Goal: Transaction & Acquisition: Subscribe to service/newsletter

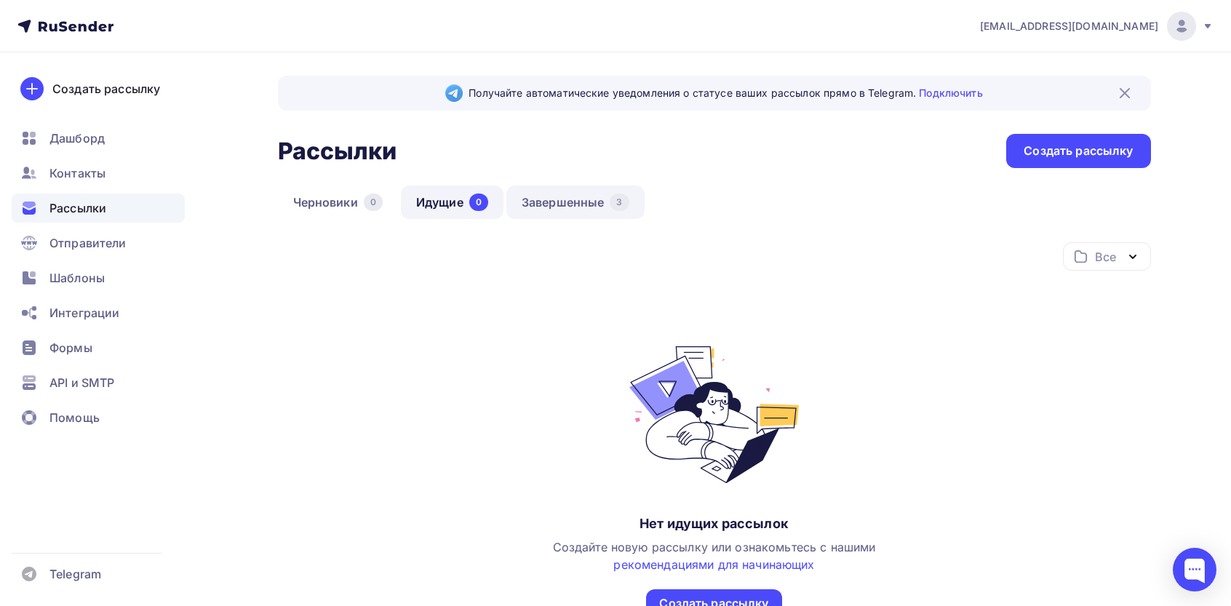
click at [593, 189] on link "Завершенные 3" at bounding box center [575, 201] width 138 height 33
click at [562, 201] on link "Завершенные 3" at bounding box center [575, 201] width 138 height 33
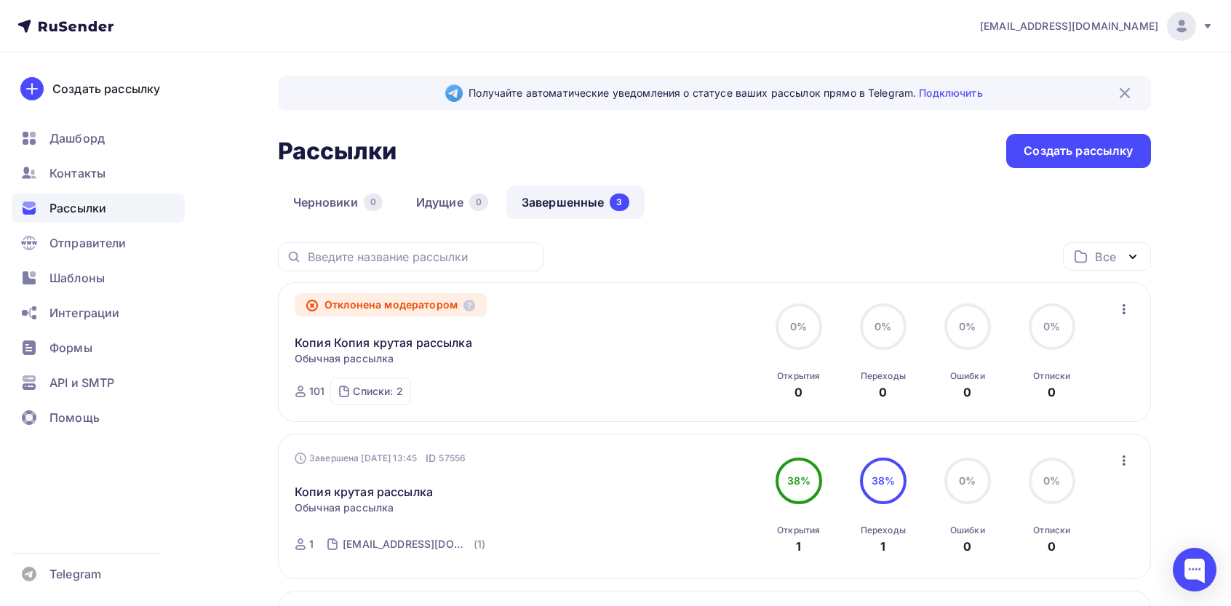
click at [1151, 309] on div "Получайте автоматические уведомления о статусе ваших рассылок прямо в Telegram.…" at bounding box center [616, 481] width 1192 height 858
click at [1135, 308] on div "Отклонена модератором Копия Копия крутая рассылка Статистика Обзор рассылки Коп…" at bounding box center [714, 352] width 873 height 140
click at [1130, 309] on icon "button" at bounding box center [1123, 308] width 17 height 17
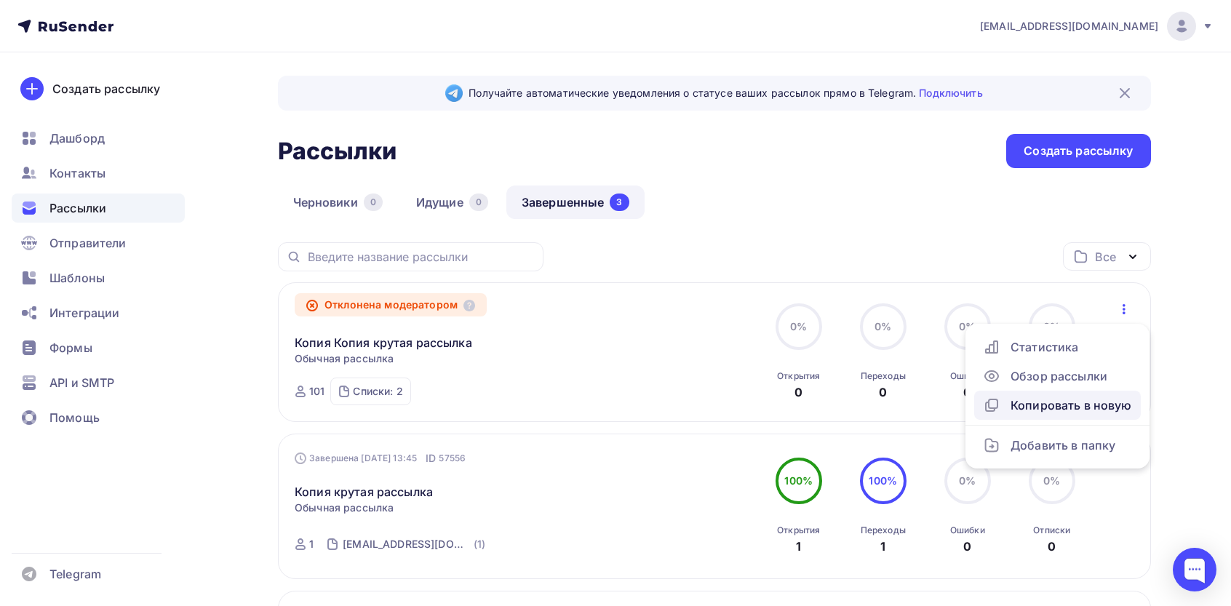
click at [1044, 416] on link "Копировать в новую" at bounding box center [1057, 405] width 167 height 29
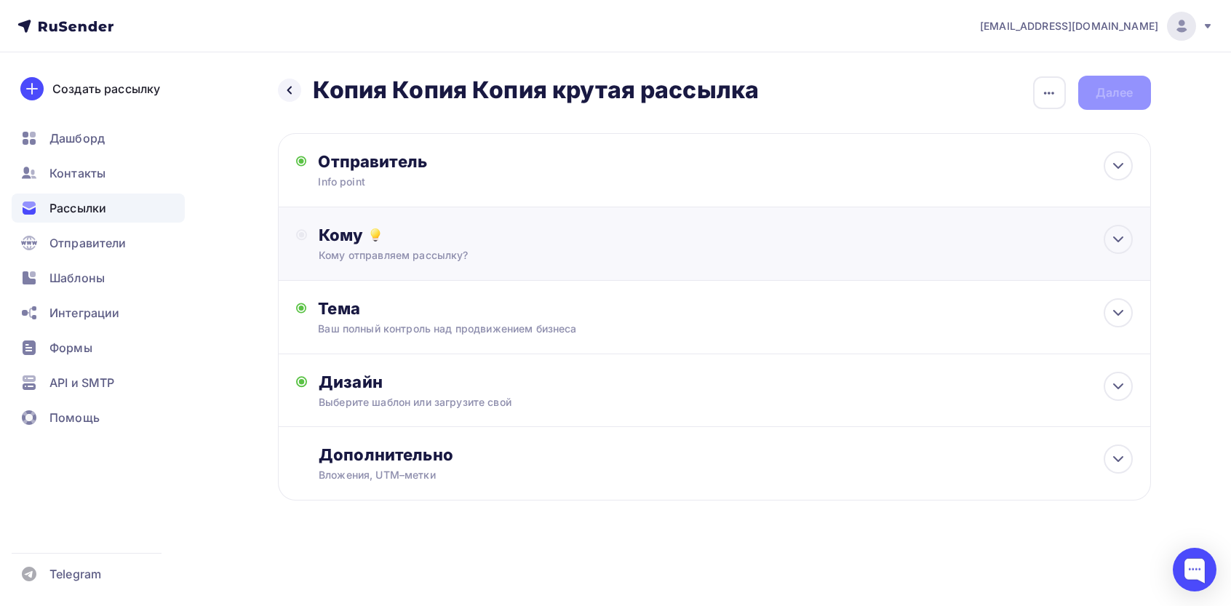
click at [394, 246] on div "Кому Кому отправляем рассылку? Списки получателей Выберите список Все списки id…" at bounding box center [725, 244] width 813 height 38
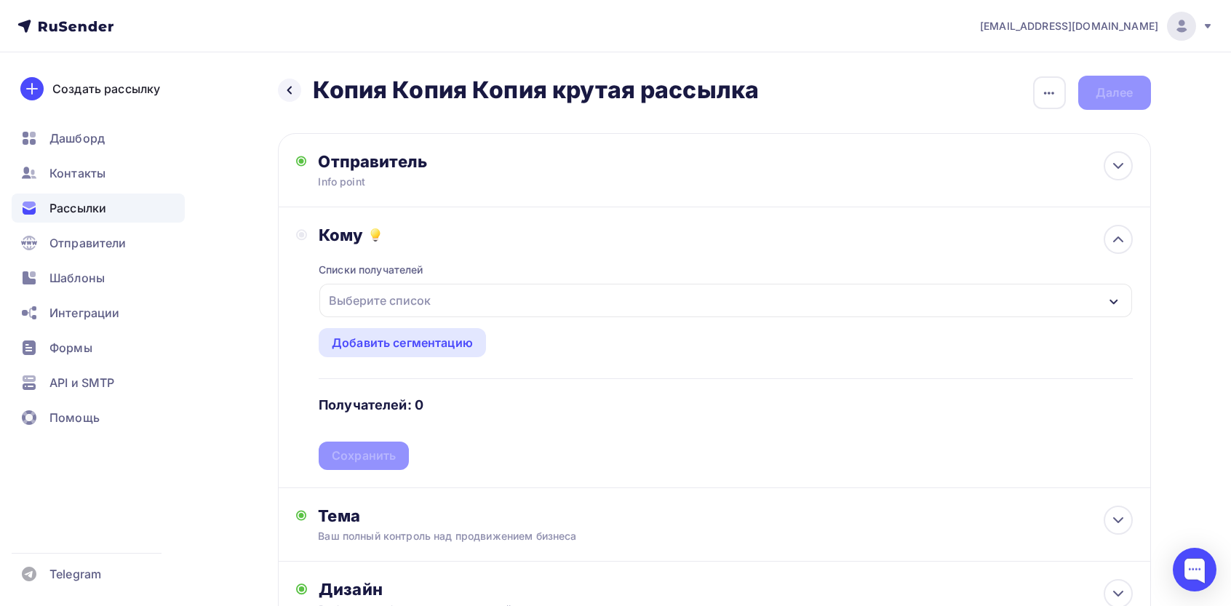
click at [367, 309] on div "Выберите список" at bounding box center [379, 300] width 113 height 26
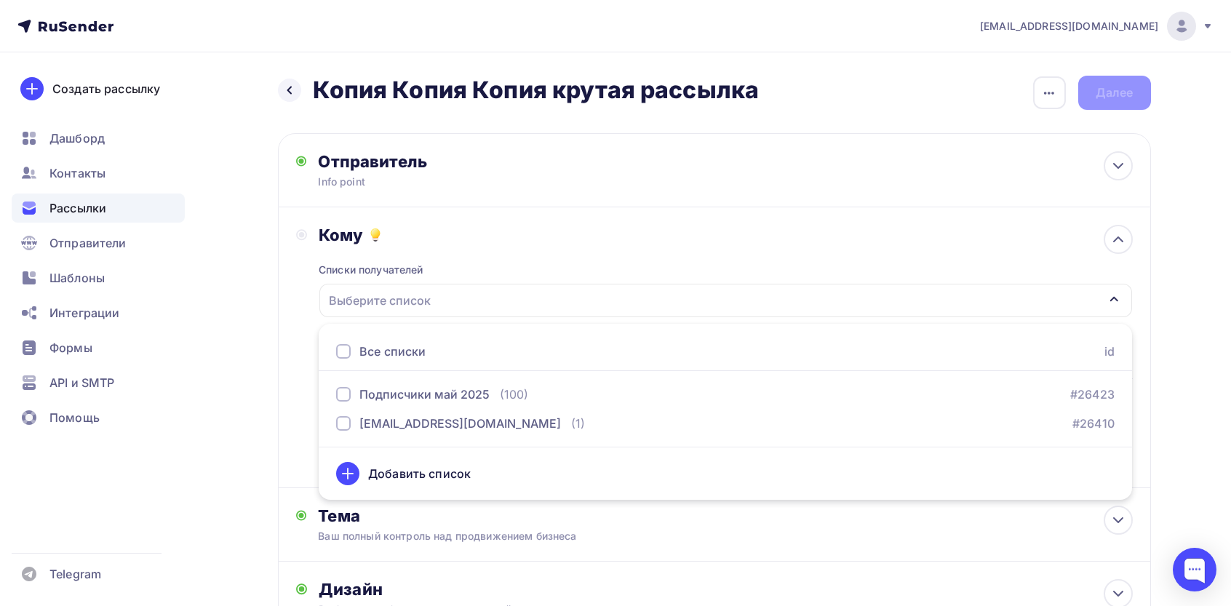
click at [370, 340] on div "Все списки id" at bounding box center [725, 351] width 813 height 39
click at [354, 407] on button "Подписчики май 2025 (100) #26423" at bounding box center [725, 394] width 796 height 29
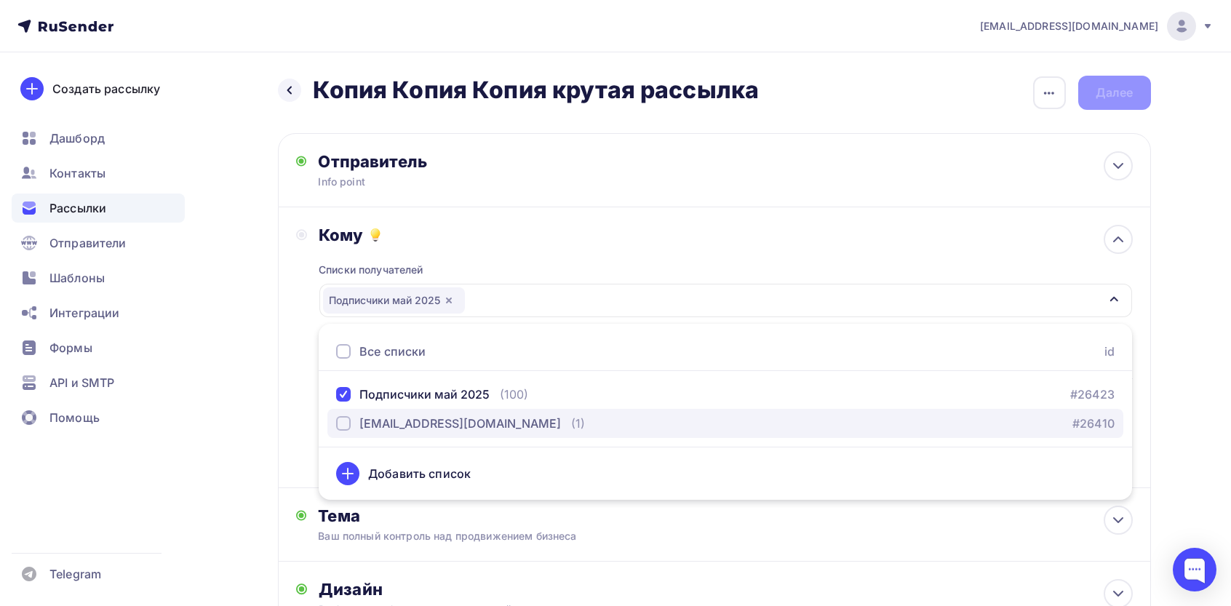
click at [366, 432] on button "[EMAIL_ADDRESS][DOMAIN_NAME] (1) #26410" at bounding box center [725, 423] width 796 height 29
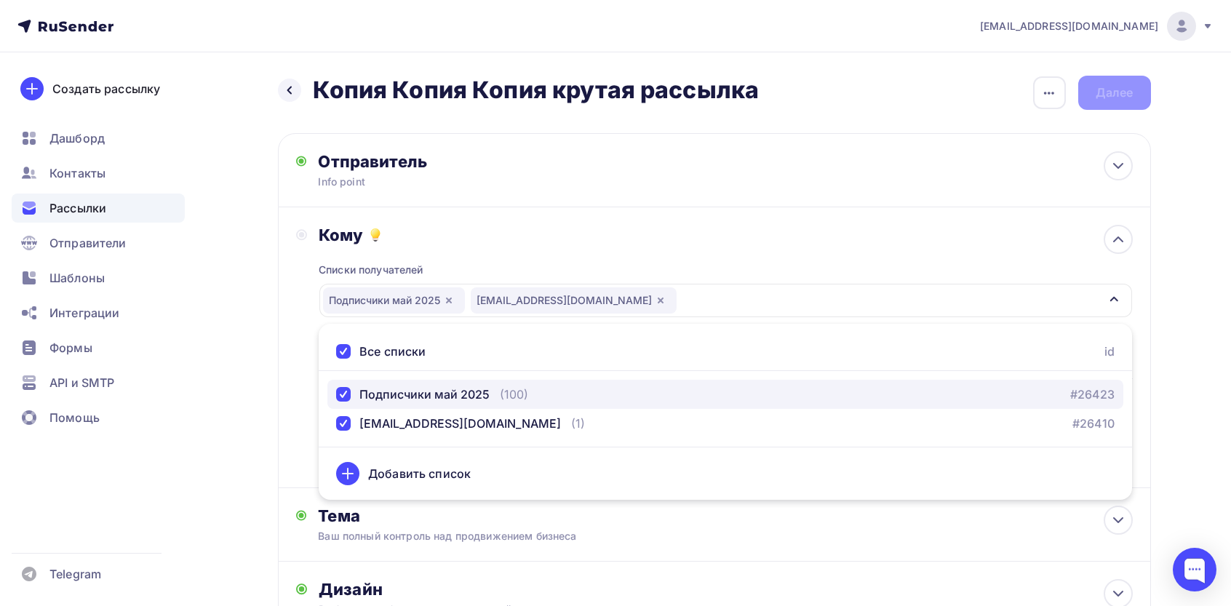
drag, startPoint x: 377, startPoint y: 395, endPoint x: 367, endPoint y: 388, distance: 13.1
click at [377, 395] on div "Подписчики май 2025" at bounding box center [424, 393] width 130 height 17
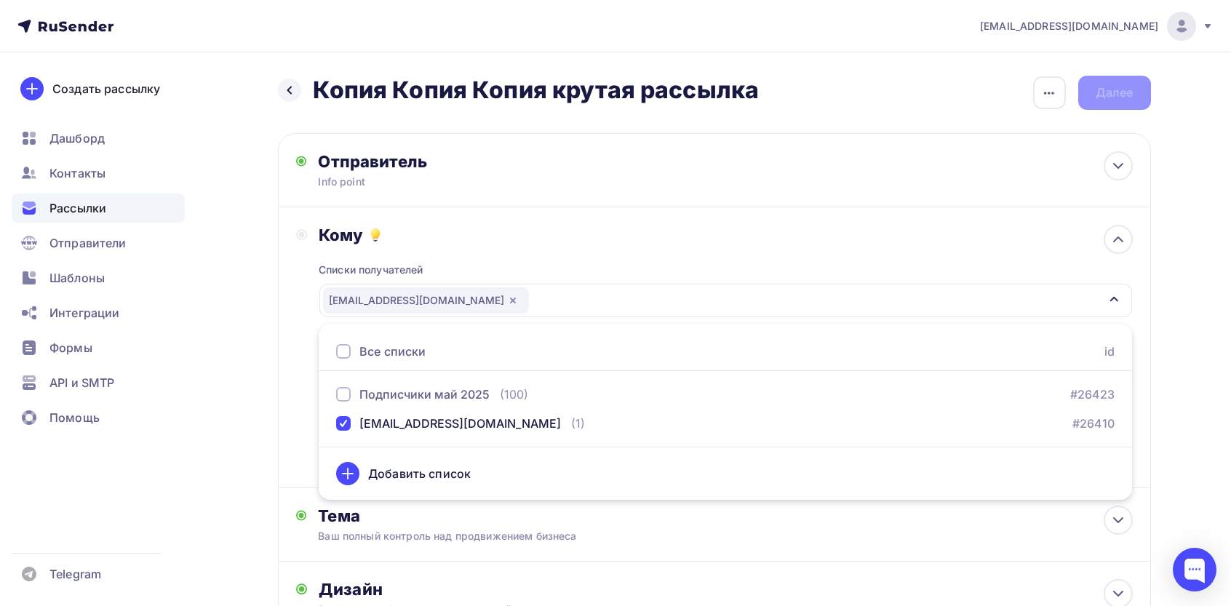
click at [303, 350] on div "Кому Списки получателей [EMAIL_ADDRESS][DOMAIN_NAME] Все списки id Подписчики м…" at bounding box center [714, 347] width 836 height 245
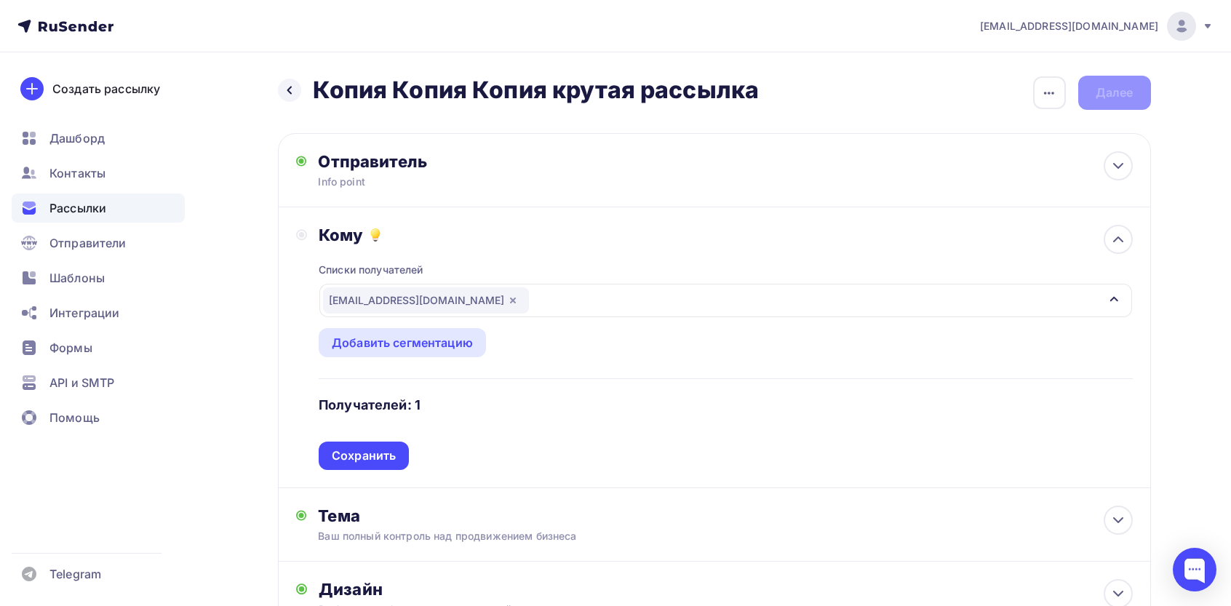
scroll to position [211, 0]
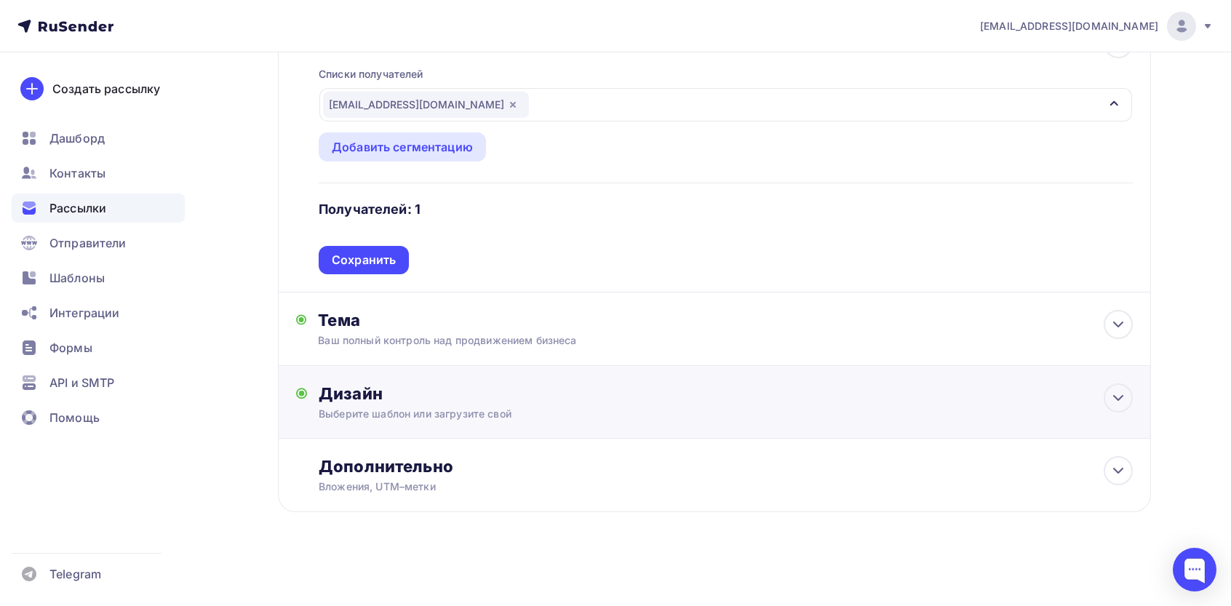
click at [390, 401] on div "Дизайн" at bounding box center [725, 393] width 813 height 20
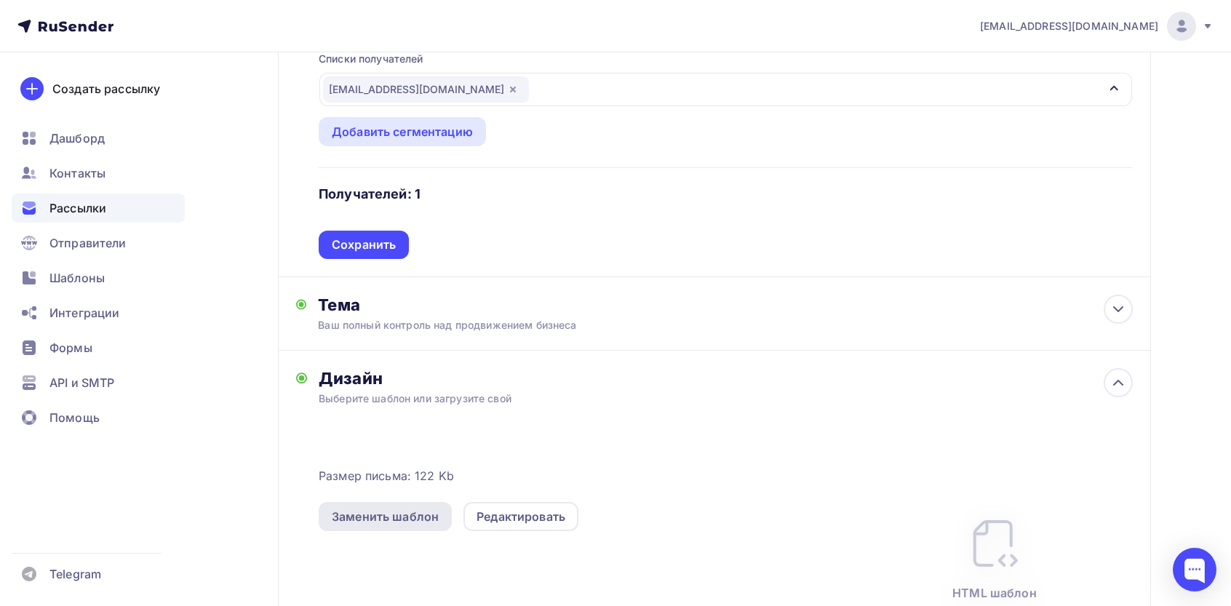
click at [369, 525] on div "Заменить шаблон" at bounding box center [385, 516] width 107 height 17
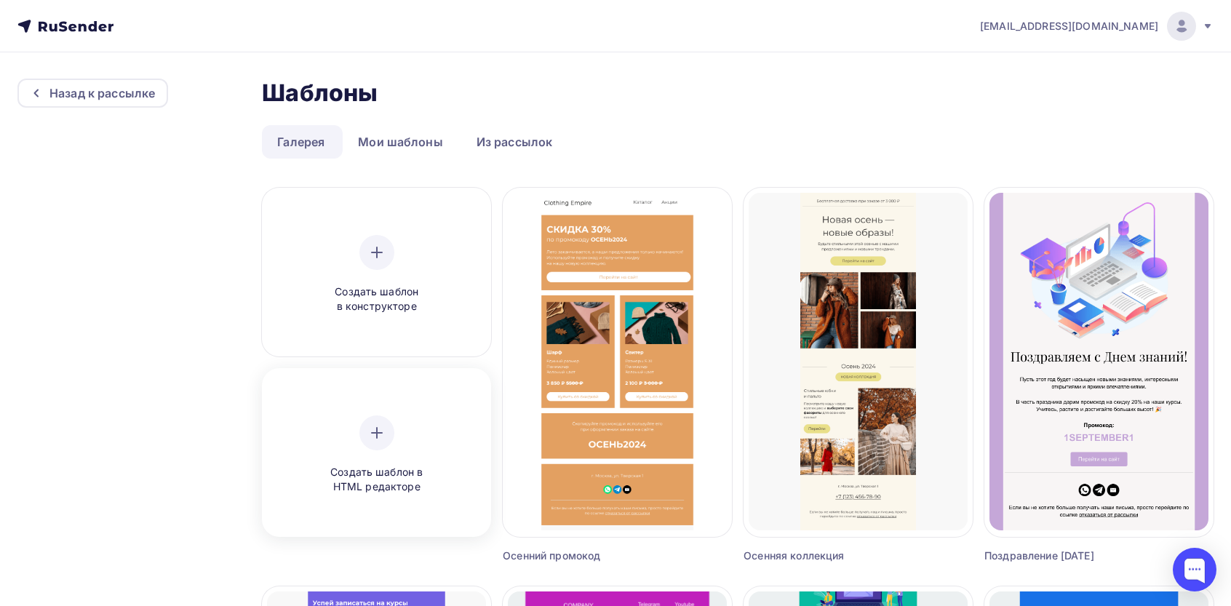
click at [385, 428] on icon at bounding box center [376, 432] width 17 height 17
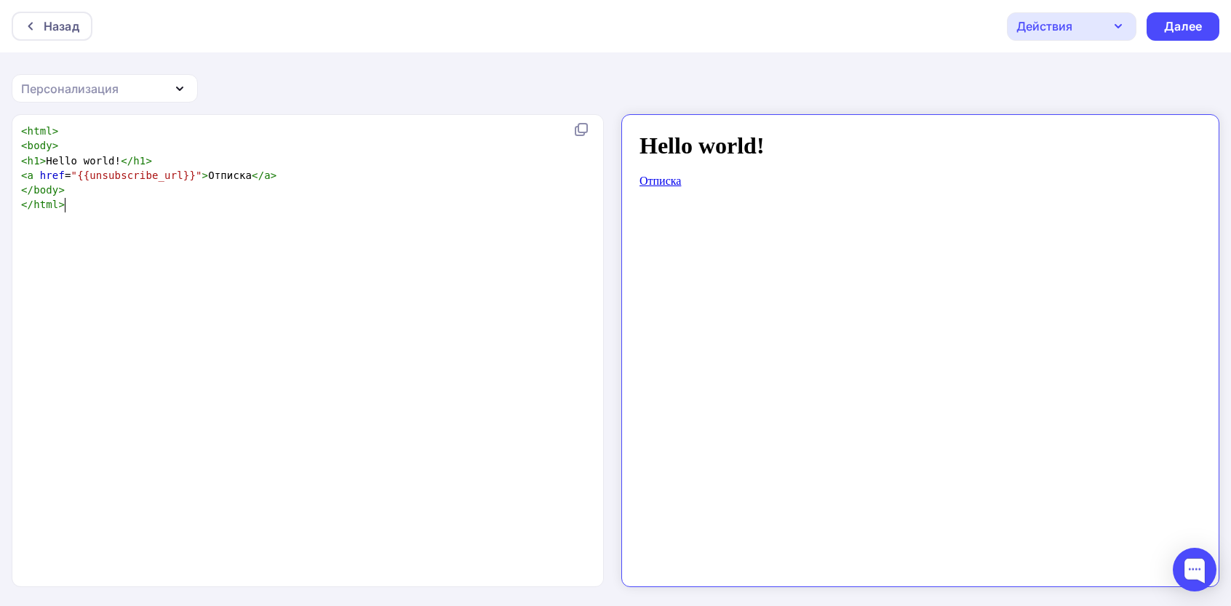
click at [354, 293] on div "xxxxxxxxxx < html > < body > < h1 > Hello world! </ h1 > < a href = "{{unsubscr…" at bounding box center [323, 369] width 610 height 496
type textarea "<html> <body> <h1>Hello world!</h1> <a href="{{unsubscribe_url}}">Отписка</a> <…"
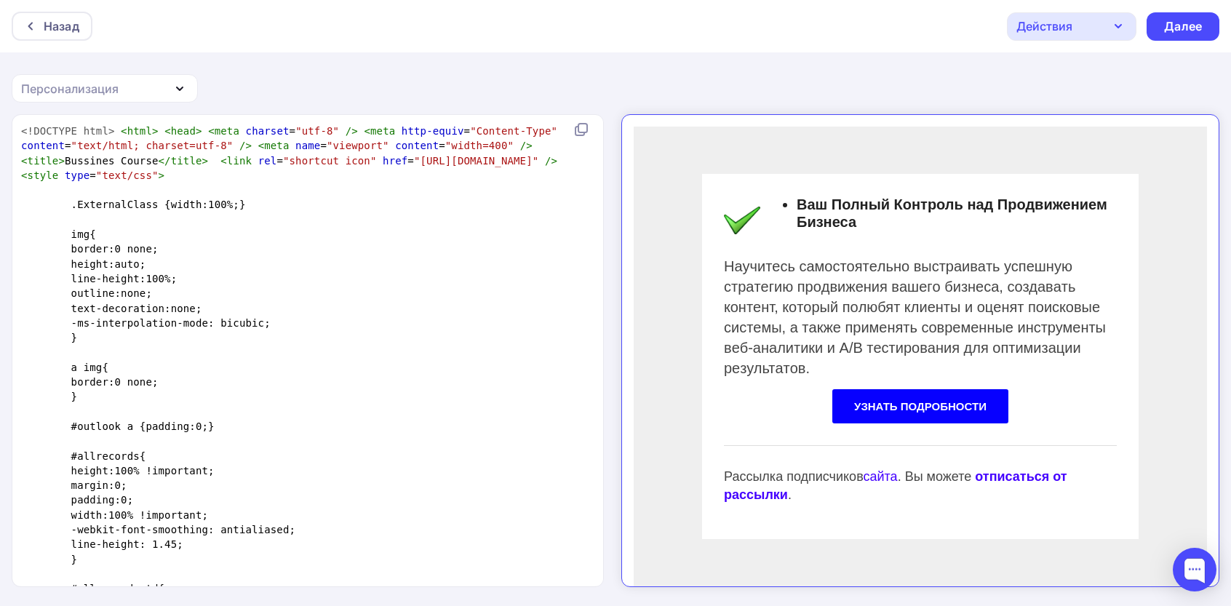
scroll to position [2645, 0]
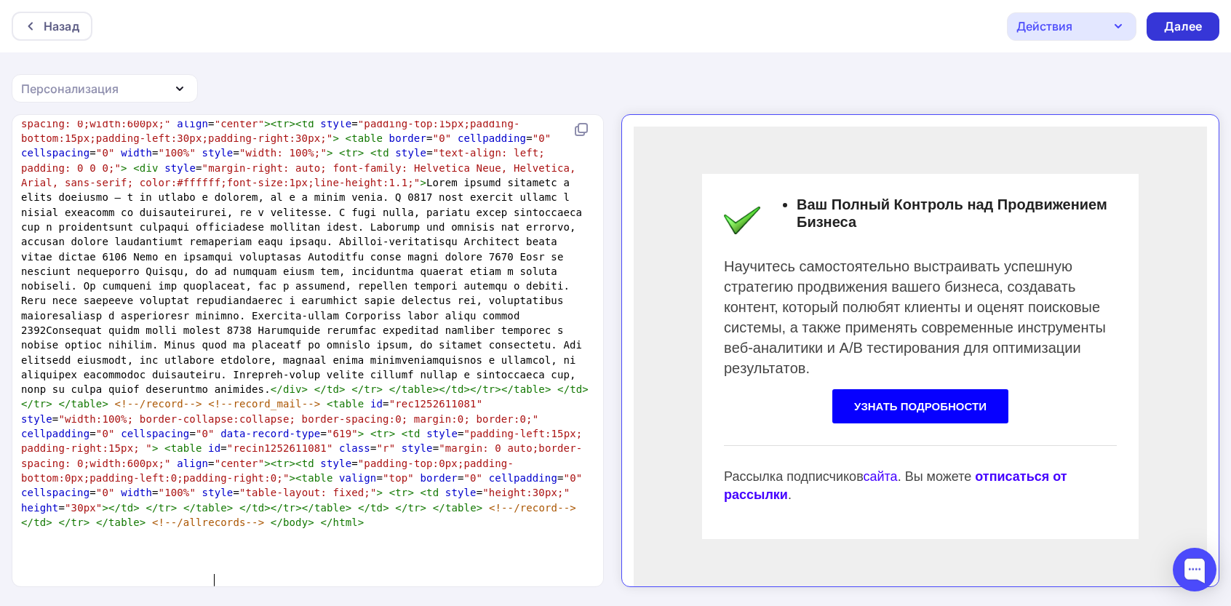
click at [1162, 36] on div "Далее" at bounding box center [1182, 26] width 73 height 28
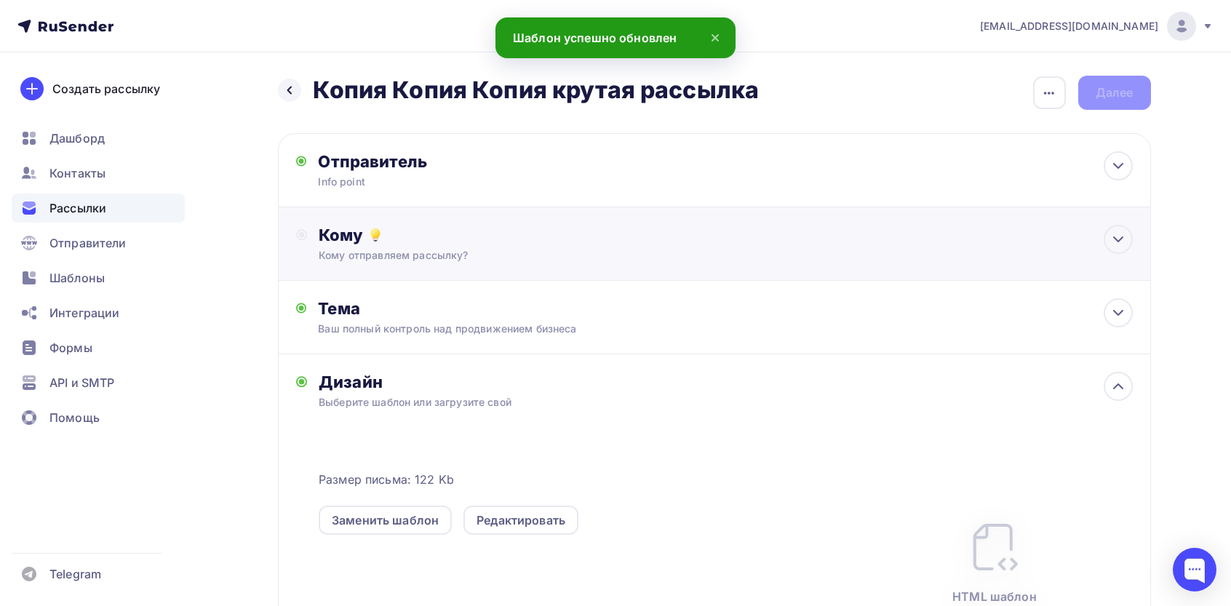
click at [588, 253] on div "Кому отправляем рассылку?" at bounding box center [685, 255] width 732 height 15
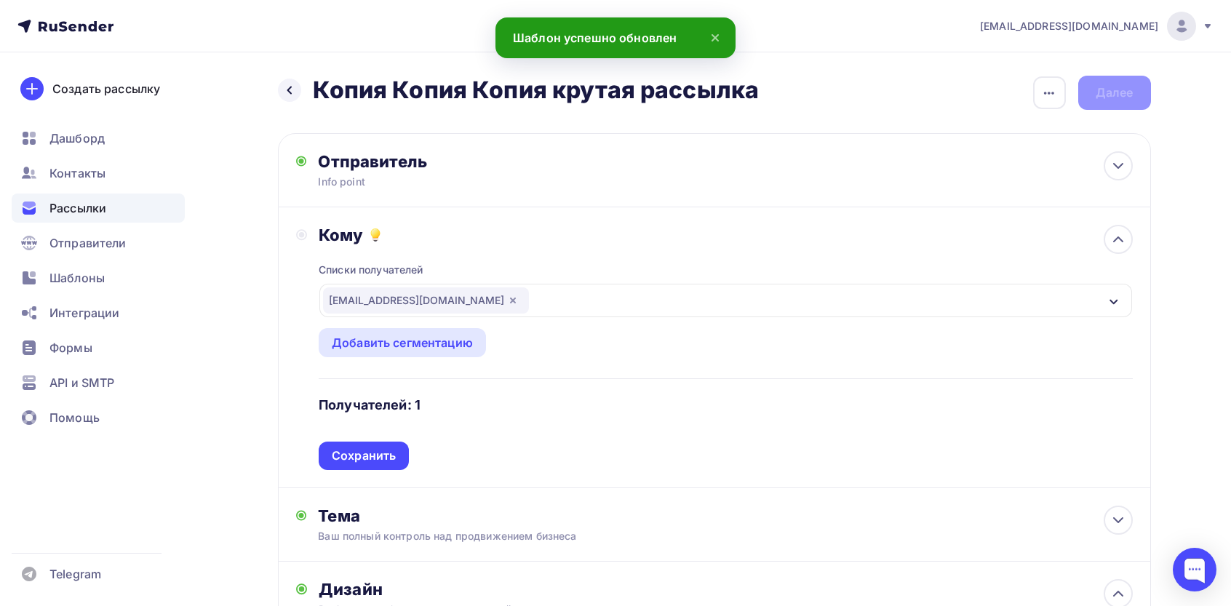
click at [371, 312] on div "[EMAIL_ADDRESS][DOMAIN_NAME]" at bounding box center [426, 300] width 206 height 26
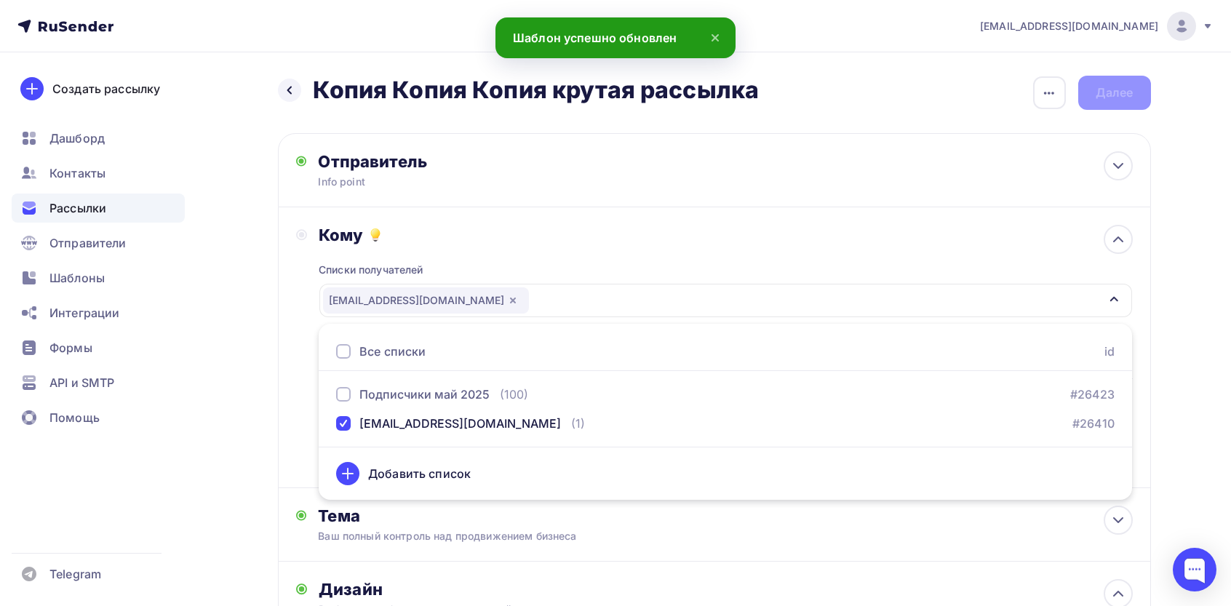
click at [377, 303] on div "[EMAIL_ADDRESS][DOMAIN_NAME]" at bounding box center [426, 300] width 206 height 26
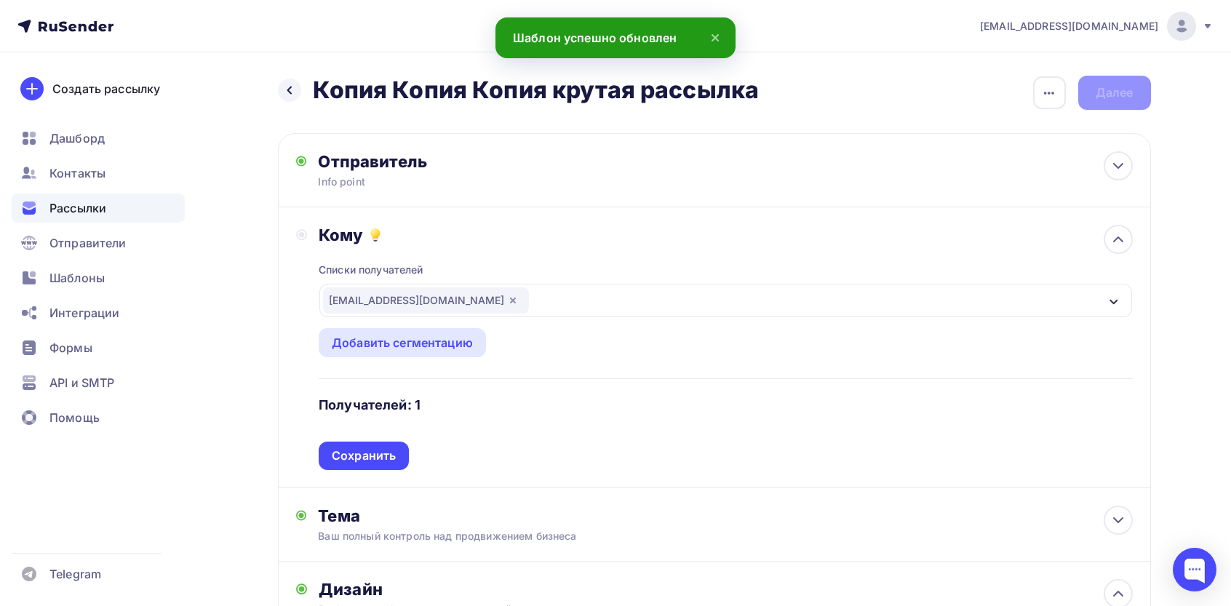
click at [267, 293] on div "Назад Копия Копия Копия крутая рассылка Копия Копия Копия крутая рассылка Закон…" at bounding box center [616, 551] width 1192 height 998
click at [356, 456] on div "Сохранить" at bounding box center [364, 455] width 64 height 17
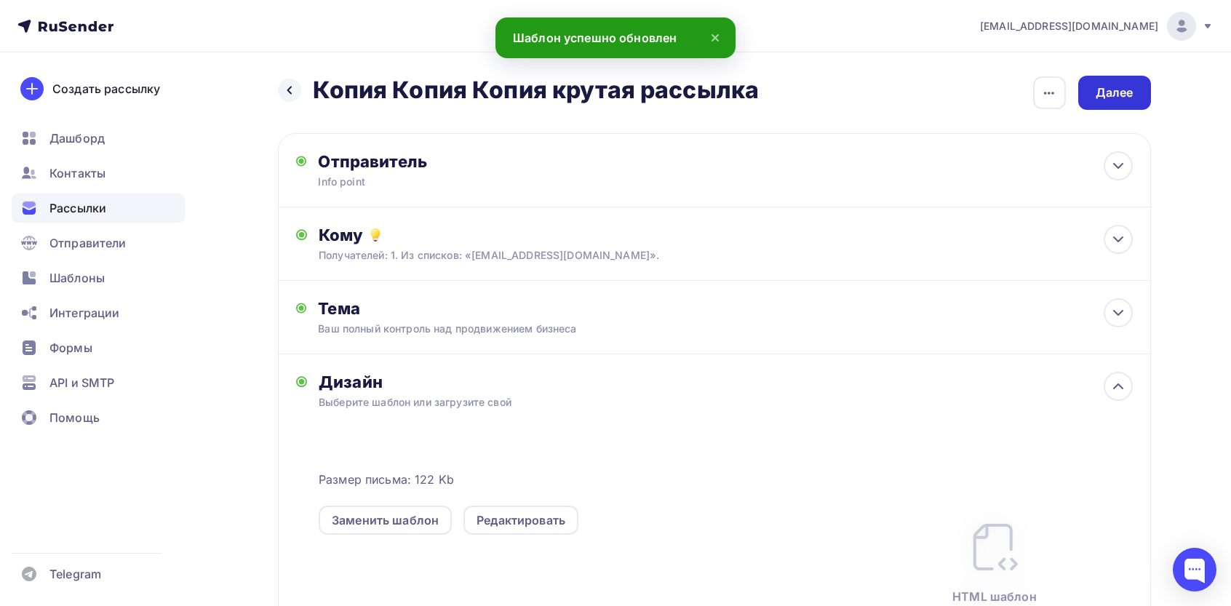
click at [1148, 95] on div "Далее" at bounding box center [1114, 93] width 73 height 34
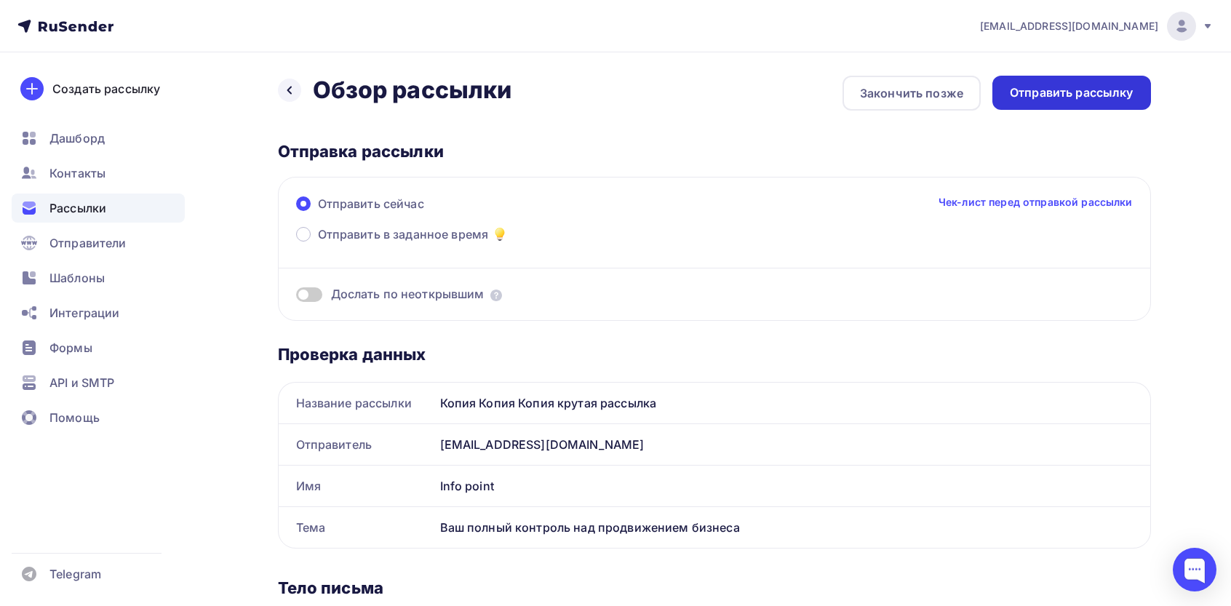
click at [1116, 90] on div "Отправить рассылку" at bounding box center [1072, 92] width 124 height 17
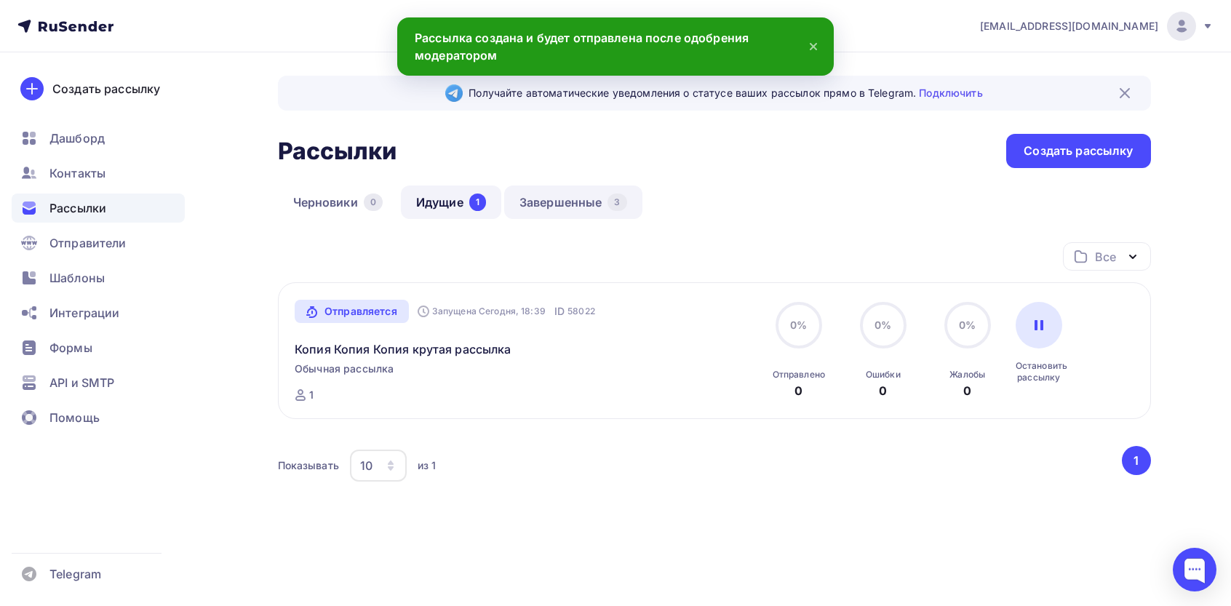
click at [586, 210] on link "Завершенные 3" at bounding box center [573, 201] width 138 height 33
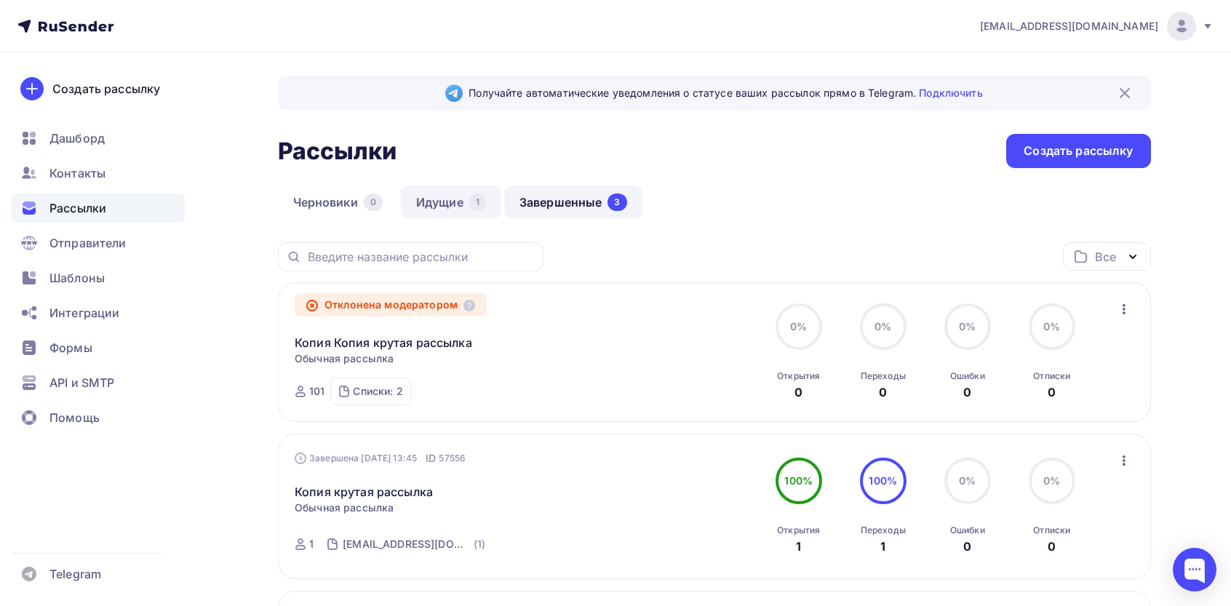
click at [447, 201] on link "Идущие 1" at bounding box center [451, 201] width 100 height 33
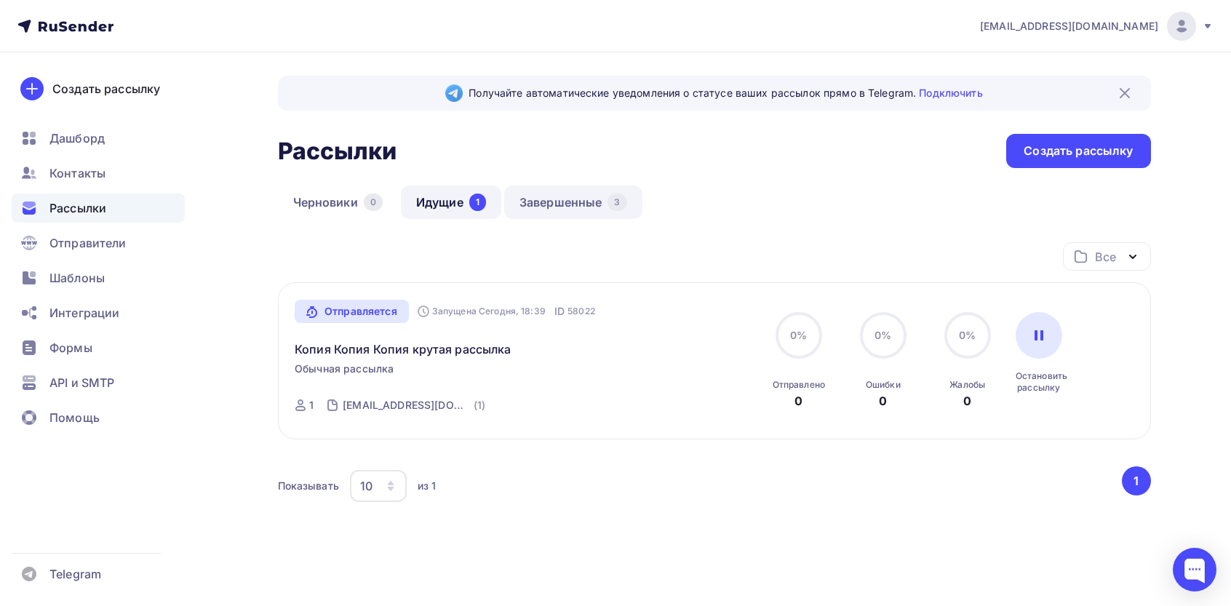
click at [564, 201] on link "Завершенные 3" at bounding box center [573, 201] width 138 height 33
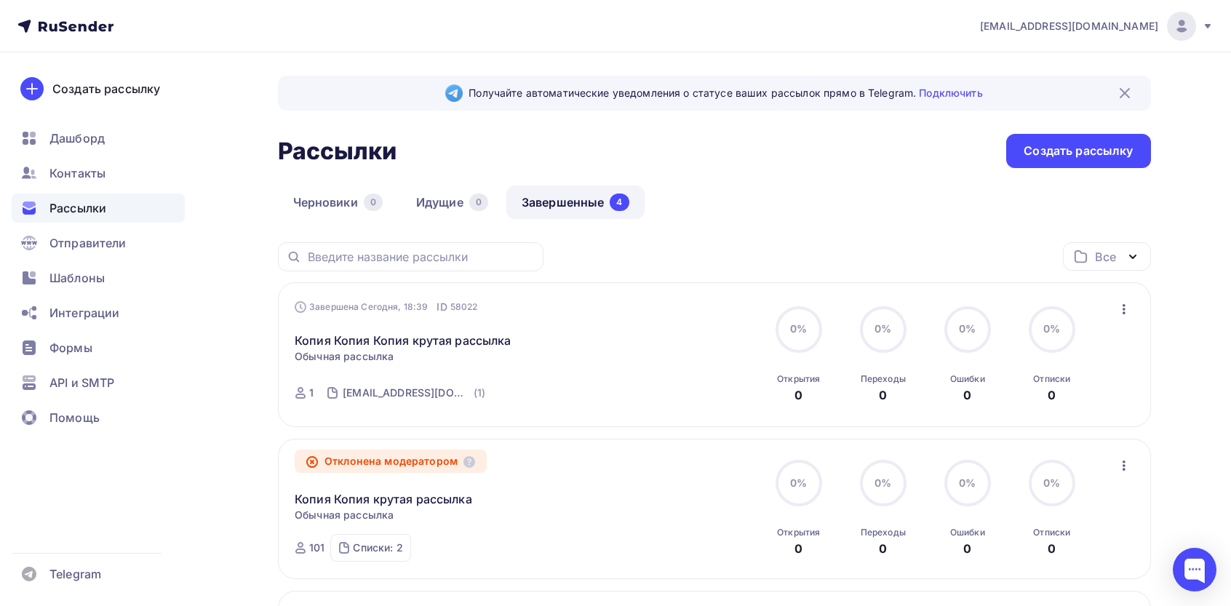
click at [1139, 309] on div "Завершена Сегодня, 18:39 ID 58022 Копия Копия Копия крутая рассылка Статистика …" at bounding box center [714, 354] width 873 height 145
click at [1127, 305] on icon "button" at bounding box center [1123, 308] width 17 height 17
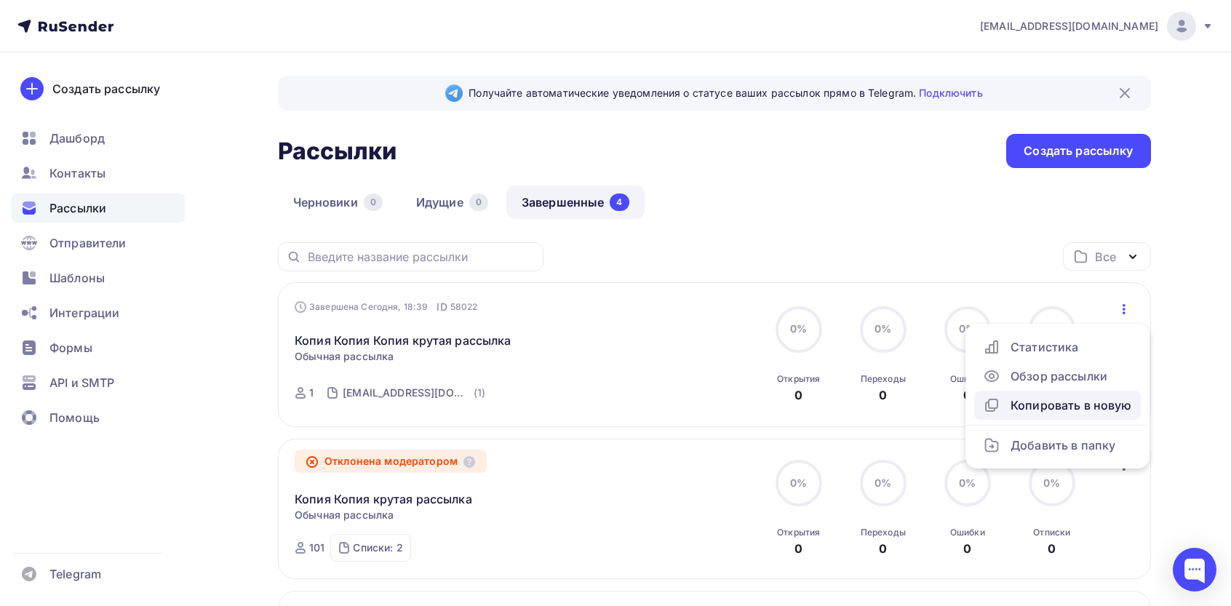
click at [1052, 414] on div "Копировать в новую" at bounding box center [1057, 404] width 149 height 17
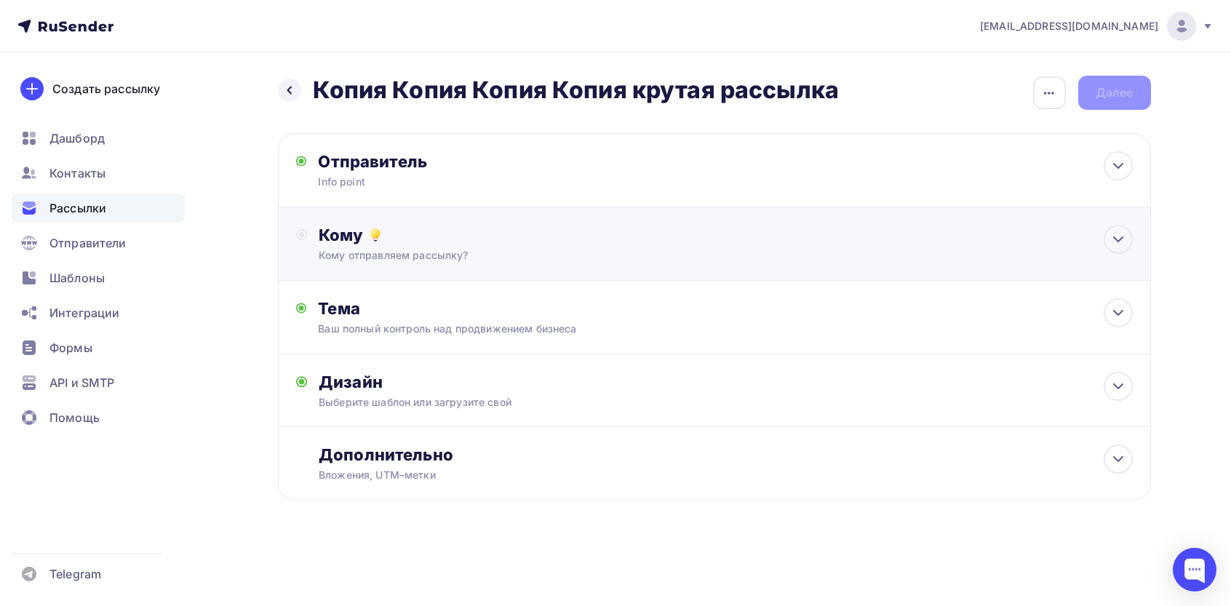
click at [407, 251] on div "Кому отправляем рассылку?" at bounding box center [685, 255] width 732 height 15
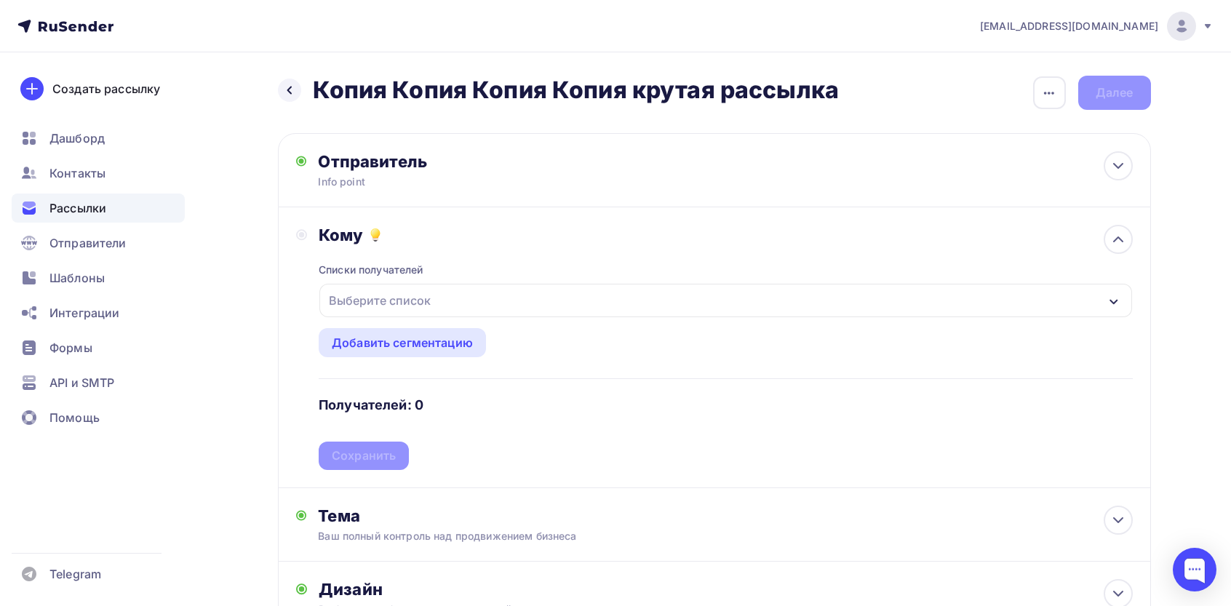
click at [378, 291] on div "Выберите список" at bounding box center [379, 300] width 113 height 26
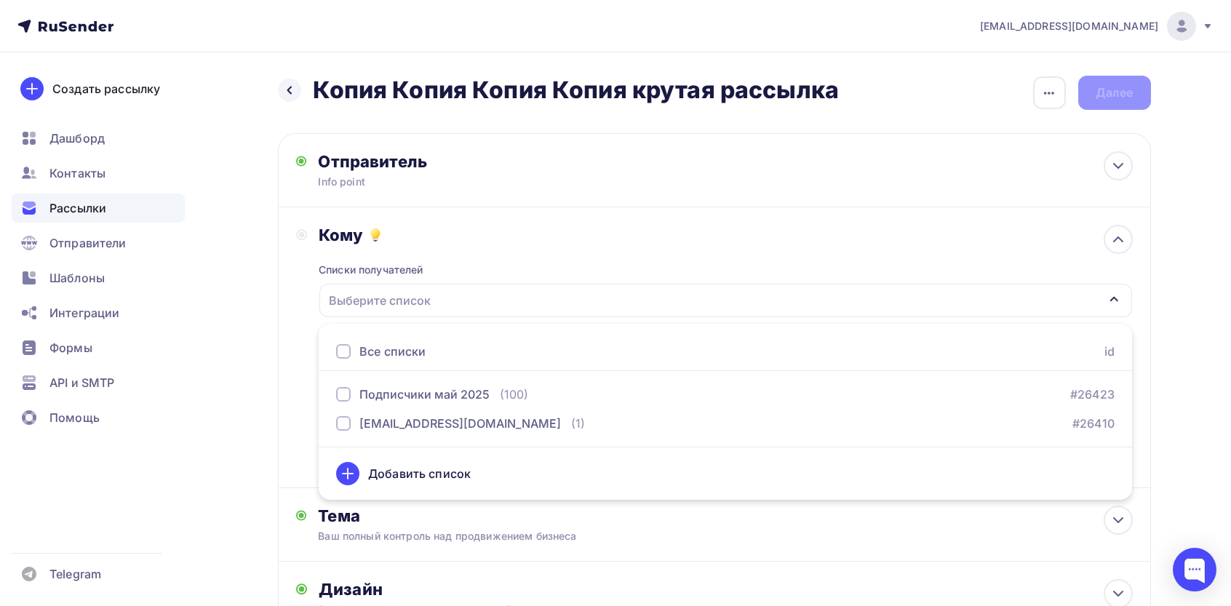
click at [375, 350] on div "Все списки" at bounding box center [392, 351] width 66 height 17
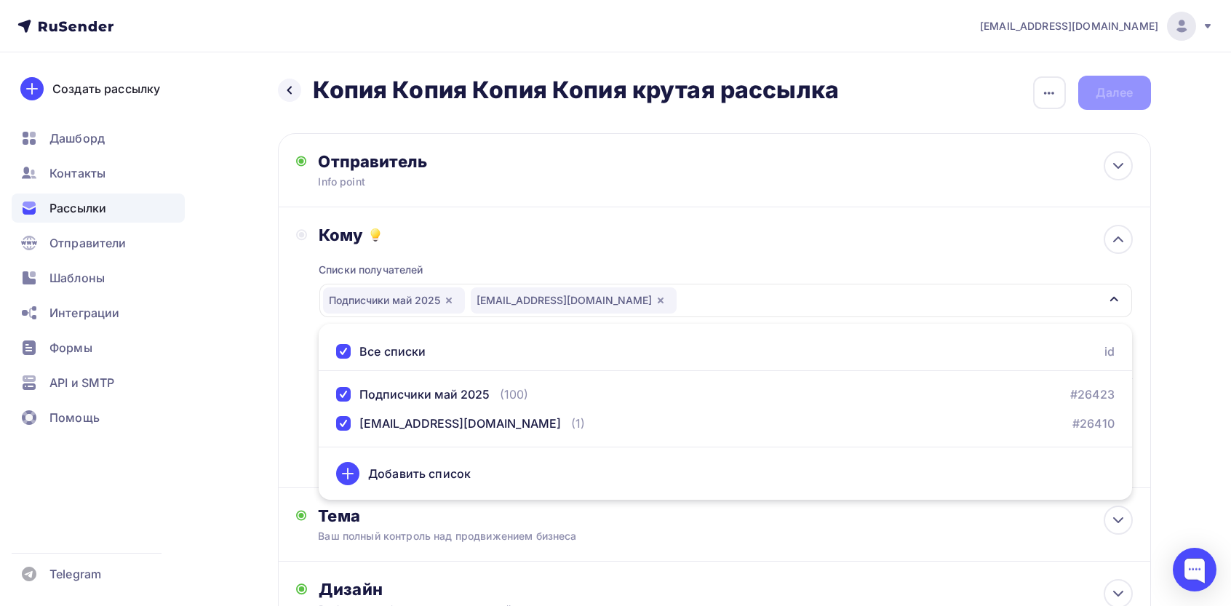
click at [309, 340] on div "Кому Списки получателей Подписчики май 2025 [EMAIL_ADDRESS][DOMAIN_NAME] Все сп…" at bounding box center [714, 347] width 836 height 245
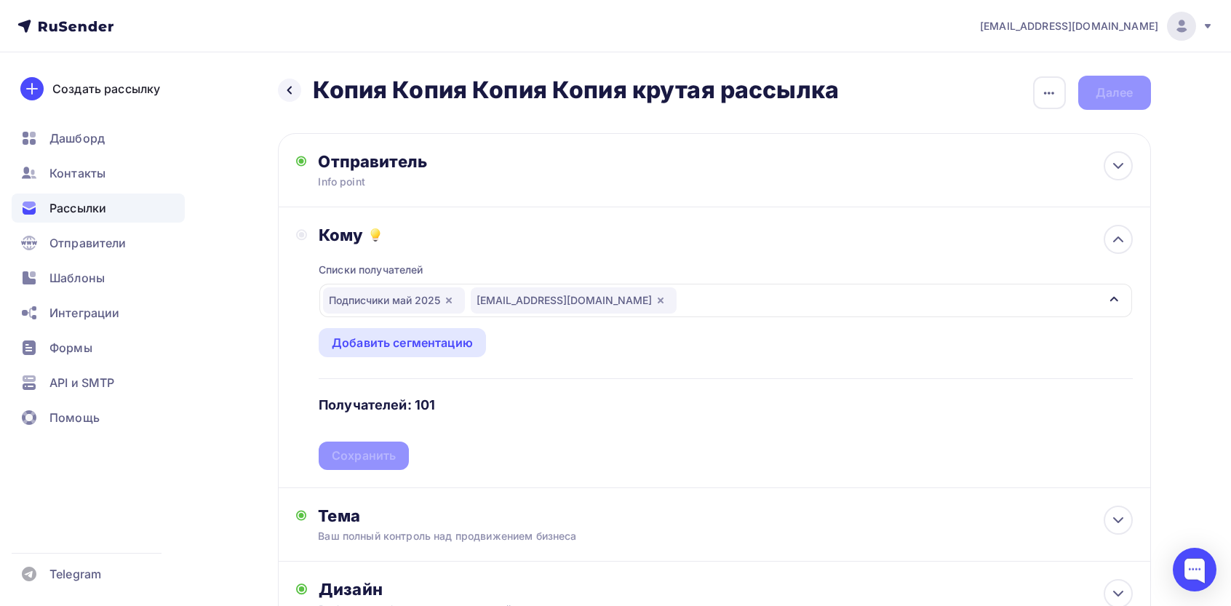
drag, startPoint x: 356, startPoint y: 463, endPoint x: 401, endPoint y: 402, distance: 75.9
click at [356, 463] on div "Списки получателей Подписчики май 2025 [EMAIL_ADDRESS][DOMAIN_NAME] Все списки …" at bounding box center [725, 357] width 813 height 225
click at [359, 473] on div "Кому Списки получателей Подписчики май 2025 [EMAIL_ADDRESS][DOMAIN_NAME] Все сп…" at bounding box center [714, 347] width 873 height 281
click at [364, 459] on div "Сохранить" at bounding box center [364, 455] width 64 height 17
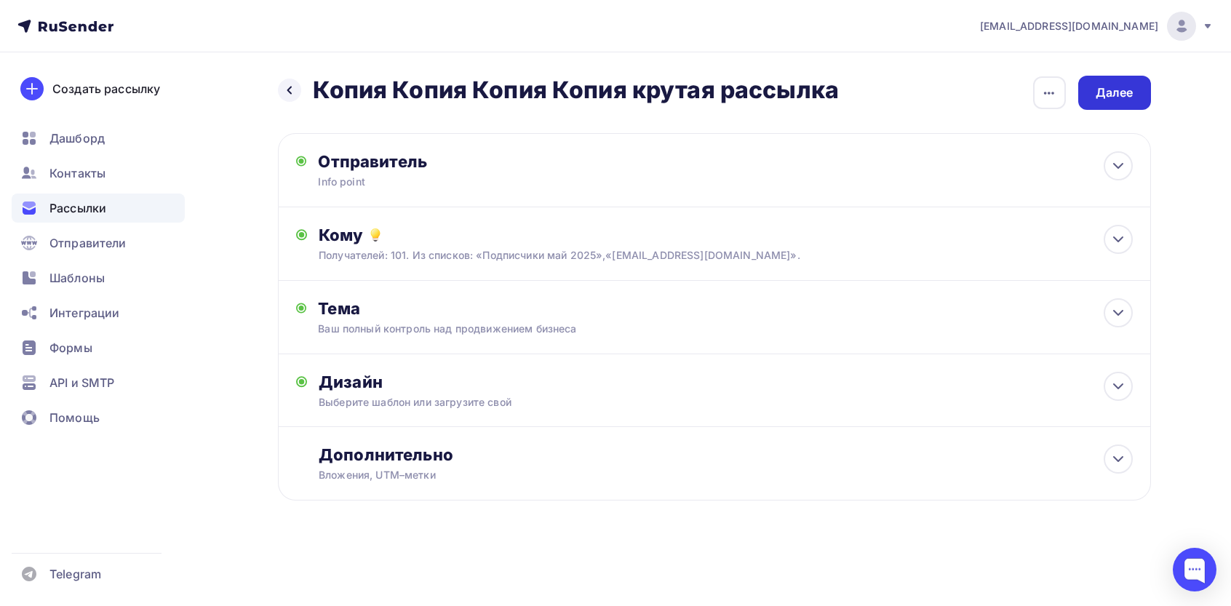
click at [1141, 102] on div "Далее" at bounding box center [1114, 93] width 73 height 34
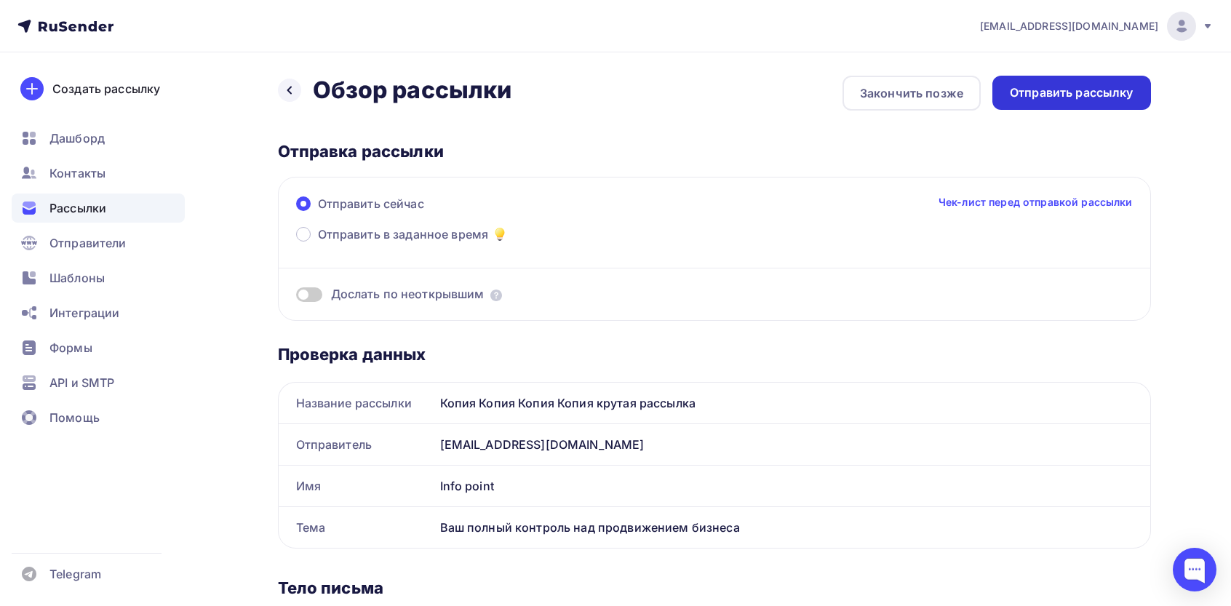
click at [1113, 97] on div "Отправить рассылку" at bounding box center [1072, 92] width 124 height 17
